Goal: Transaction & Acquisition: Purchase product/service

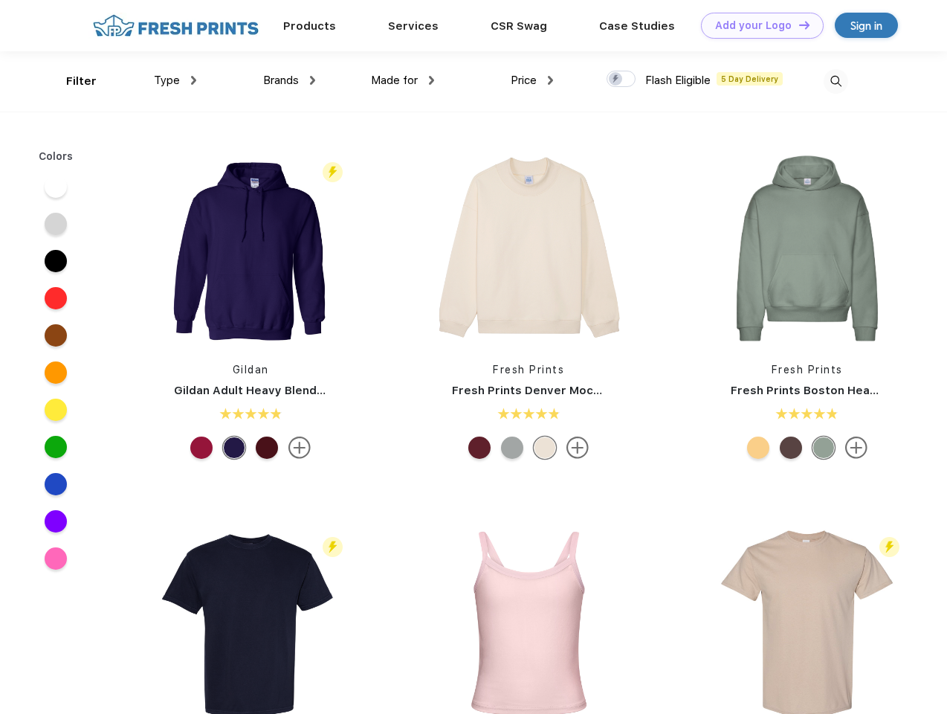
scroll to position [1, 0]
click at [757, 25] on link "Add your Logo Design Tool" at bounding box center [762, 26] width 123 height 26
click at [0, 0] on div "Design Tool" at bounding box center [0, 0] width 0 height 0
click at [798, 25] on link "Add your Logo Design Tool" at bounding box center [762, 26] width 123 height 26
click at [71, 81] on div "Filter" at bounding box center [81, 81] width 30 height 17
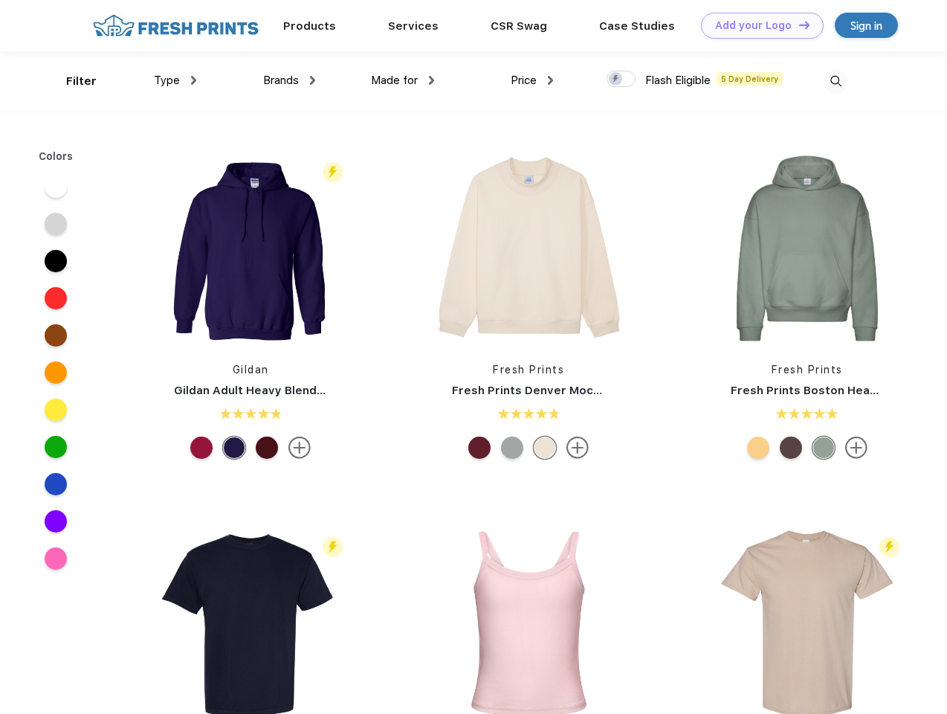
click at [176, 80] on span "Type" at bounding box center [167, 80] width 26 height 13
click at [289, 80] on span "Brands" at bounding box center [281, 80] width 36 height 13
click at [403, 80] on span "Made for" at bounding box center [394, 80] width 47 height 13
click at [532, 80] on span "Price" at bounding box center [524, 80] width 26 height 13
click at [622, 80] on div at bounding box center [621, 79] width 29 height 16
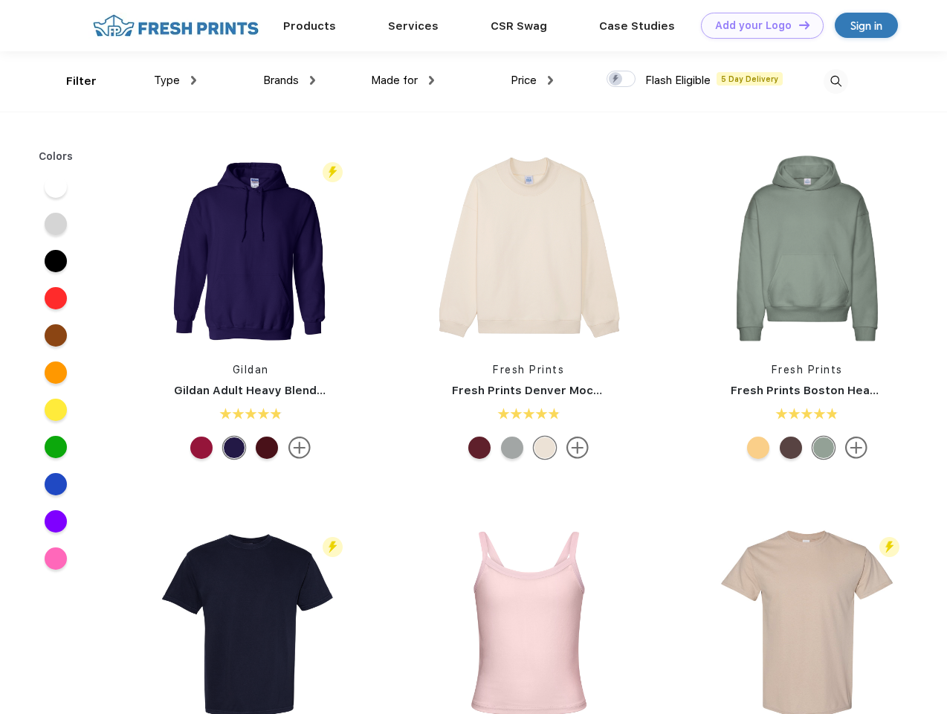
click at [616, 80] on input "checkbox" at bounding box center [612, 75] width 10 height 10
click at [836, 81] on img at bounding box center [836, 81] width 25 height 25
